Goal: Find specific page/section: Find specific page/section

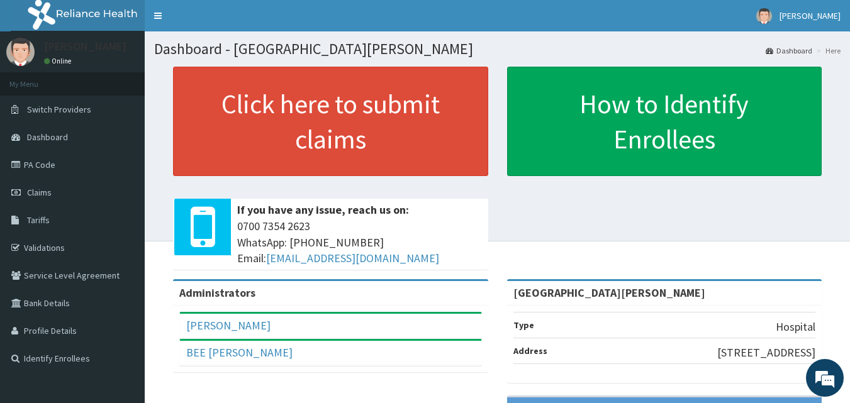
click at [45, 248] on link "Validations" at bounding box center [72, 248] width 145 height 28
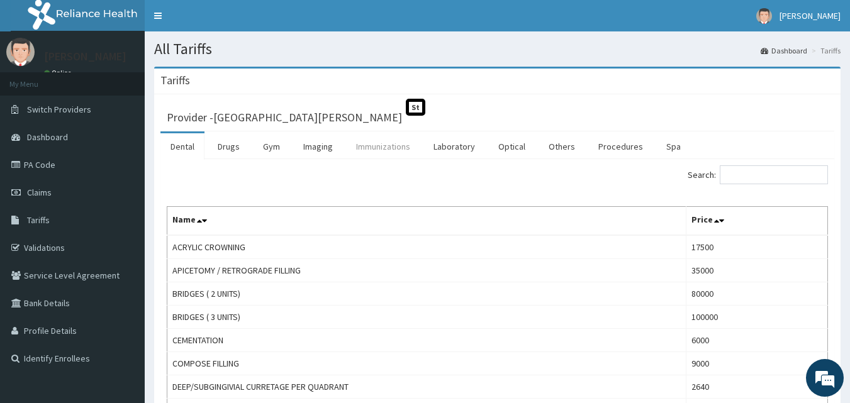
click at [396, 152] on link "Immunizations" at bounding box center [383, 146] width 74 height 26
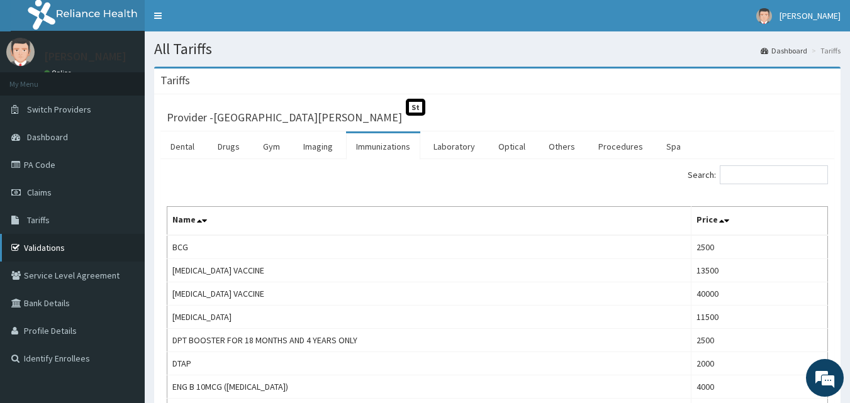
click at [57, 250] on link "Validations" at bounding box center [72, 248] width 145 height 28
